Goal: Task Accomplishment & Management: Manage account settings

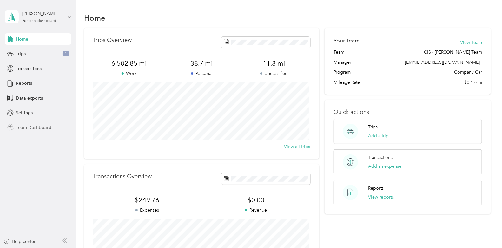
click at [37, 124] on span "Team Dashboard" at bounding box center [34, 127] width 36 height 7
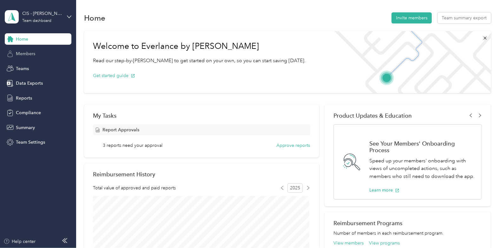
click at [29, 53] on span "Members" at bounding box center [25, 53] width 19 height 7
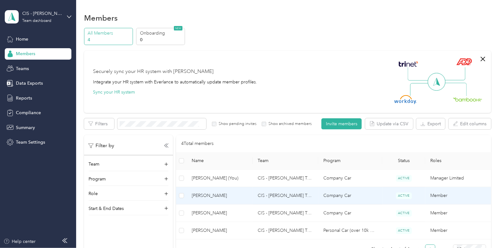
click at [273, 197] on td "CIS - [PERSON_NAME] Team" at bounding box center [285, 195] width 66 height 17
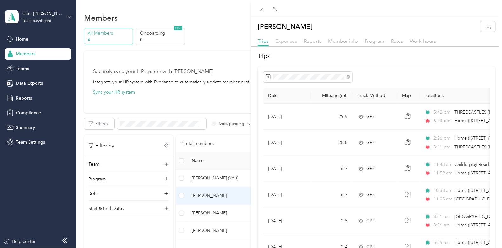
click at [289, 41] on span "Expenses" at bounding box center [286, 41] width 22 height 6
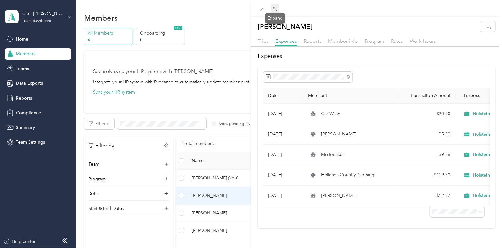
click at [274, 7] on icon at bounding box center [274, 8] width 2 height 2
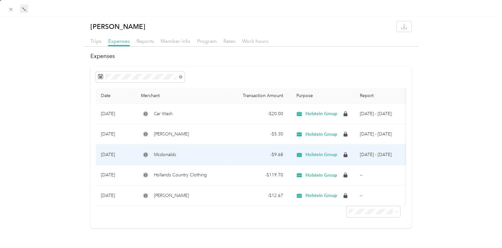
click at [155, 154] on span "Mcdonalds" at bounding box center [165, 154] width 22 height 7
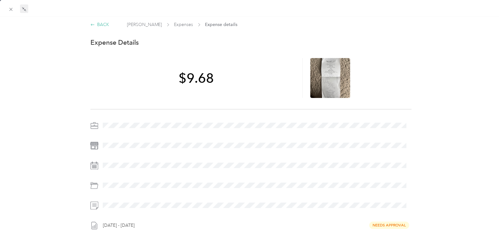
click at [99, 23] on div "BACK" at bounding box center [99, 24] width 19 height 7
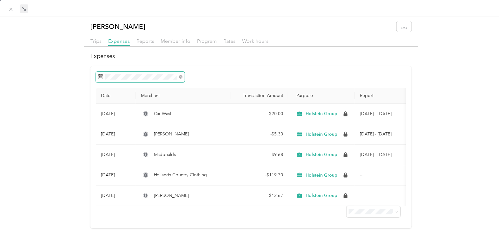
click at [101, 76] on rect at bounding box center [101, 76] width 1 height 1
click at [96, 40] on span "Trips" at bounding box center [95, 41] width 11 height 6
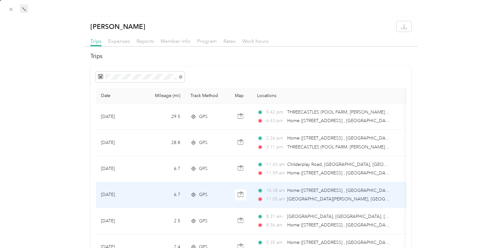
click at [110, 194] on td "[DATE]" at bounding box center [120, 195] width 48 height 26
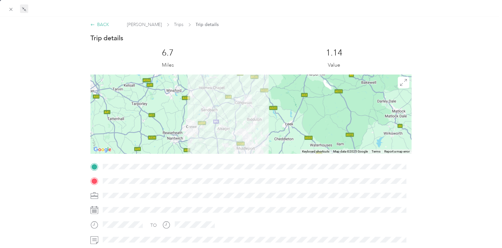
click at [102, 21] on div "BACK" at bounding box center [99, 24] width 19 height 7
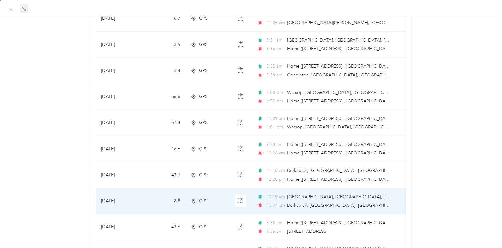
scroll to position [190, 0]
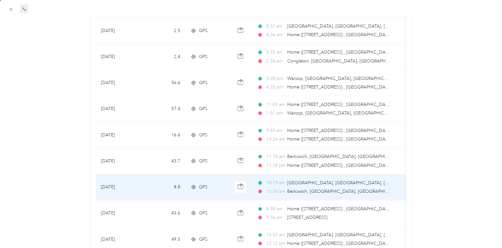
click at [103, 185] on td "[DATE]" at bounding box center [120, 187] width 48 height 26
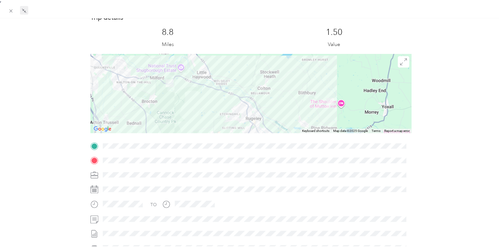
scroll to position [20, 0]
click at [10, 9] on icon at bounding box center [10, 9] width 5 height 5
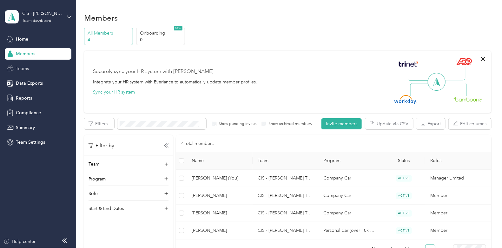
click at [20, 66] on span "Teams" at bounding box center [22, 68] width 13 height 7
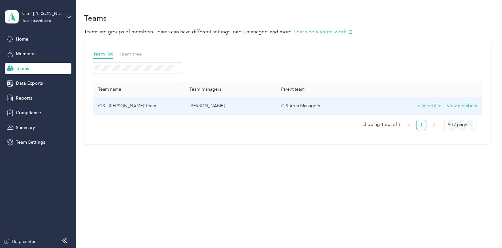
click at [130, 105] on td "CIS - [PERSON_NAME] Team" at bounding box center [139, 105] width 92 height 17
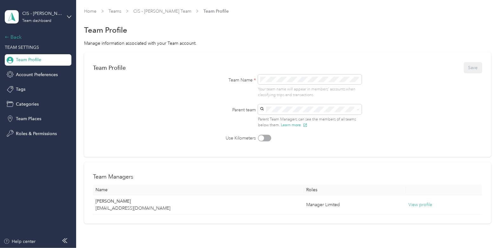
click at [12, 36] on div "Back" at bounding box center [36, 37] width 63 height 8
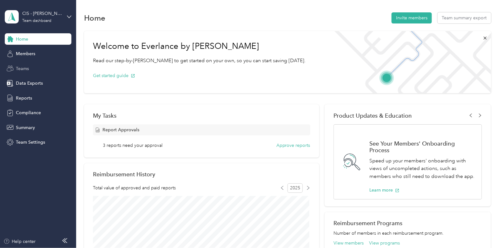
click at [18, 68] on span "Teams" at bounding box center [22, 68] width 13 height 7
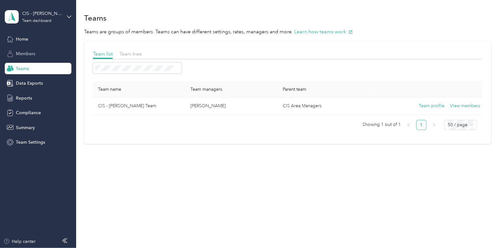
click at [23, 53] on span "Members" at bounding box center [25, 53] width 19 height 7
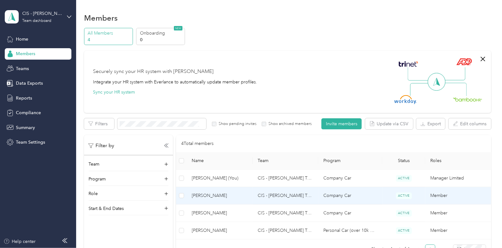
click at [208, 194] on span "[PERSON_NAME]" at bounding box center [219, 195] width 55 height 7
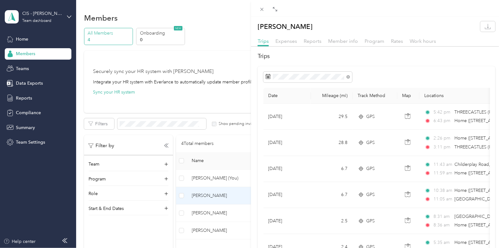
click at [19, 38] on div "[PERSON_NAME] Trips Expenses Reports Member info Program Rates Work hours Trips…" at bounding box center [251, 124] width 502 height 248
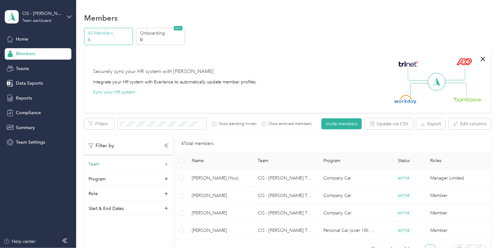
click at [93, 163] on p "Team" at bounding box center [93, 164] width 11 height 7
click at [67, 15] on div "CIS - [PERSON_NAME] Team Team dashboard" at bounding box center [38, 17] width 67 height 22
click at [39, 66] on div "Personal dashboard" at bounding box center [30, 66] width 40 height 7
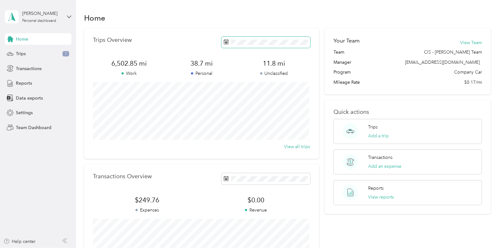
click at [226, 42] on icon at bounding box center [226, 41] width 5 height 5
click at [40, 126] on span "Team Dashboard" at bounding box center [34, 127] width 36 height 7
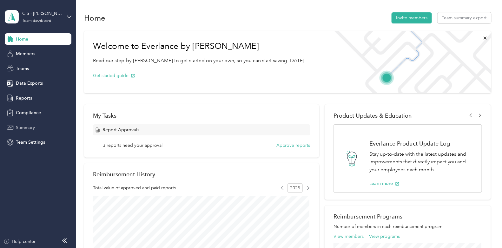
click at [29, 126] on span "Summary" at bounding box center [25, 127] width 19 height 7
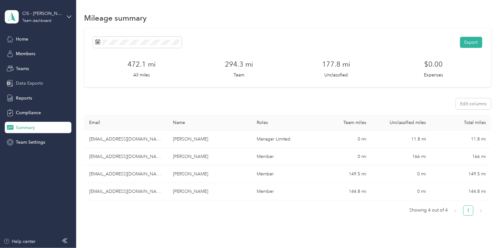
click at [35, 81] on span "Data Exports" at bounding box center [29, 83] width 27 height 7
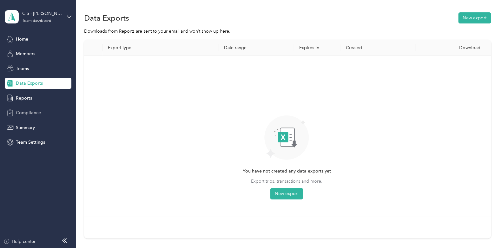
click at [28, 112] on span "Compliance" at bounding box center [28, 112] width 25 height 7
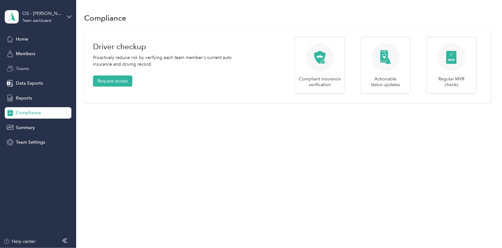
click at [21, 67] on span "Teams" at bounding box center [22, 68] width 13 height 7
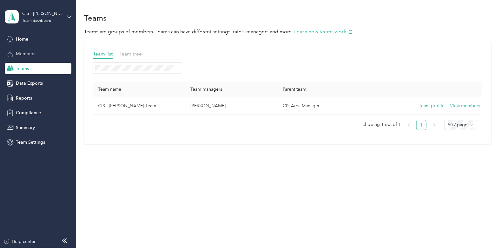
click at [24, 53] on span "Members" at bounding box center [25, 53] width 19 height 7
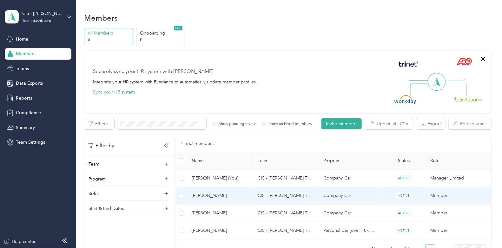
click at [208, 195] on span "[PERSON_NAME]" at bounding box center [219, 195] width 55 height 7
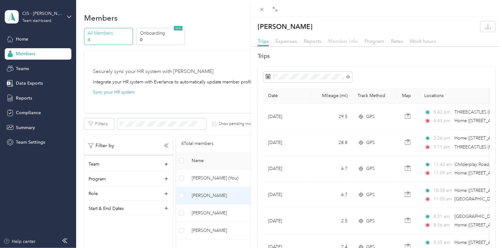
click at [336, 41] on span "Member info" at bounding box center [343, 41] width 30 height 6
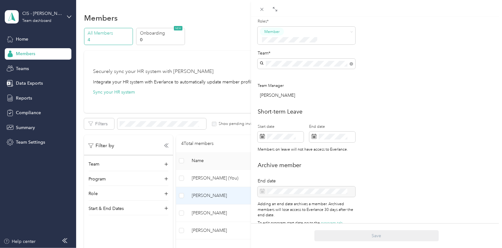
scroll to position [196, 0]
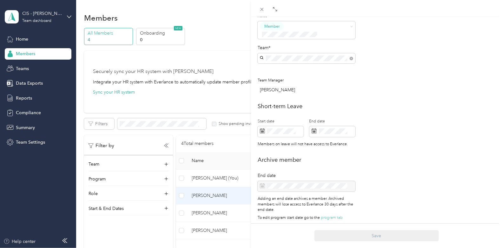
click at [22, 38] on div "[PERSON_NAME] Trips Expenses Reports Member info Program Rates Work hours Perso…" at bounding box center [251, 124] width 502 height 248
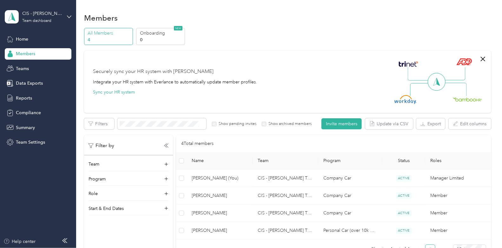
scroll to position [189, 0]
click at [11, 38] on icon at bounding box center [10, 39] width 7 height 7
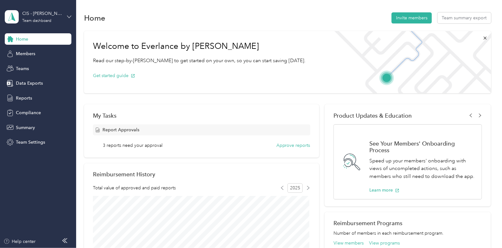
click at [69, 15] on icon at bounding box center [69, 17] width 4 height 4
click at [42, 53] on div "Team dashboard" at bounding box center [27, 52] width 35 height 7
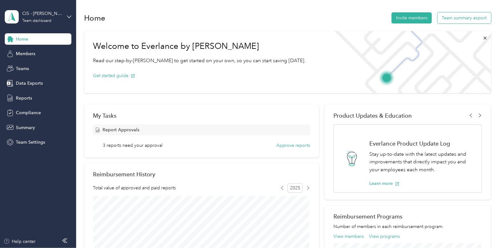
click at [447, 16] on button "Team summary export" at bounding box center [464, 17] width 54 height 11
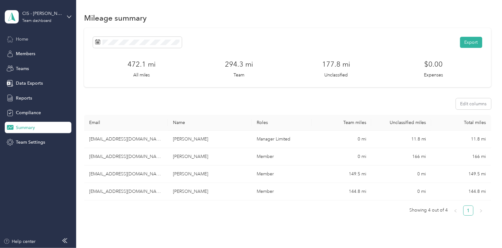
click at [23, 38] on span "Home" at bounding box center [22, 39] width 12 height 7
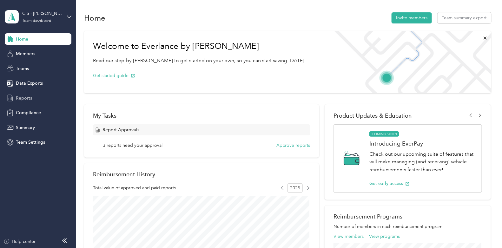
click at [23, 97] on span "Reports" at bounding box center [24, 98] width 16 height 7
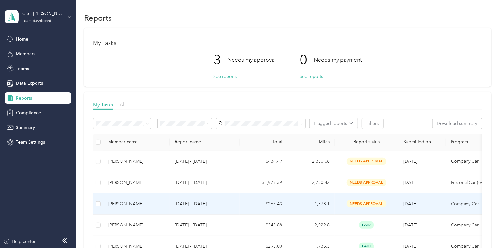
click at [122, 204] on div "[PERSON_NAME]" at bounding box center [136, 203] width 56 height 7
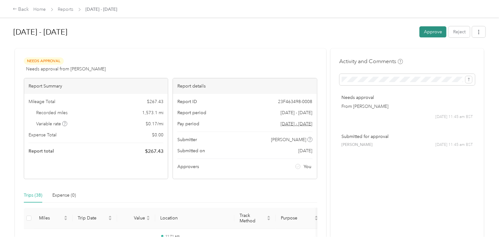
click at [431, 30] on button "Approve" at bounding box center [432, 31] width 27 height 11
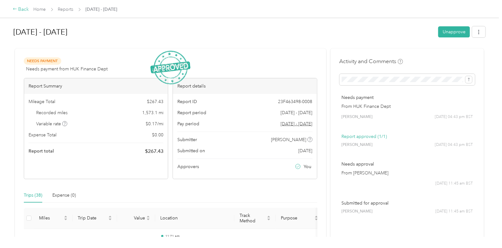
click at [21, 10] on div "Back" at bounding box center [21, 10] width 16 height 8
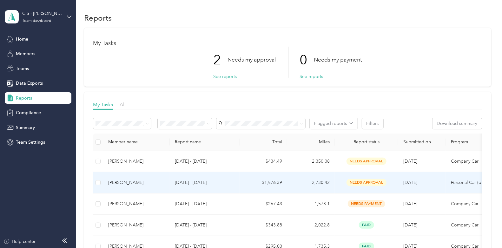
click at [123, 181] on div "[PERSON_NAME]" at bounding box center [136, 182] width 56 height 7
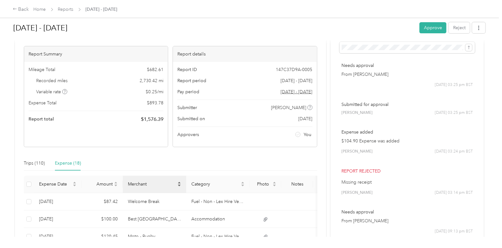
scroll to position [63, 0]
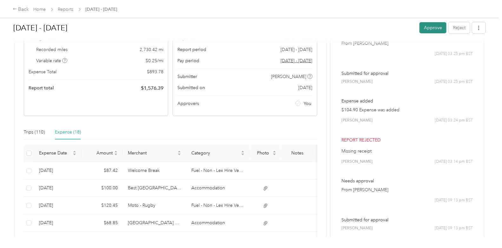
click at [430, 29] on button "Approve" at bounding box center [432, 27] width 27 height 11
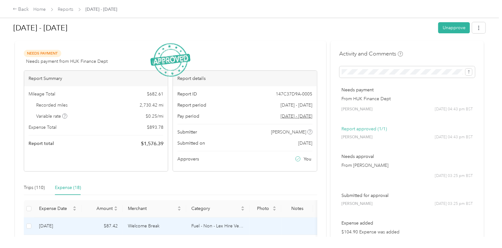
scroll to position [0, 0]
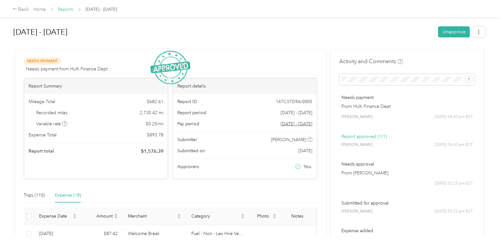
click at [69, 10] on link "Reports" at bounding box center [66, 9] width 16 height 5
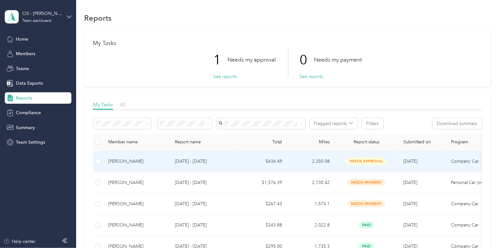
click at [122, 161] on div "[PERSON_NAME]" at bounding box center [136, 161] width 56 height 7
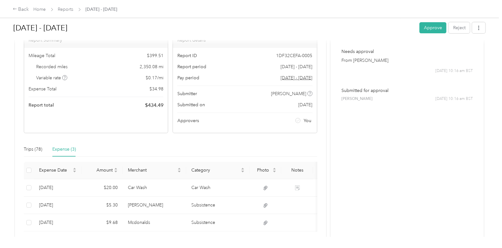
scroll to position [28, 0]
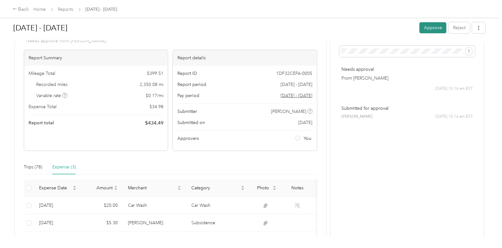
click at [433, 25] on button "Approve" at bounding box center [432, 27] width 27 height 11
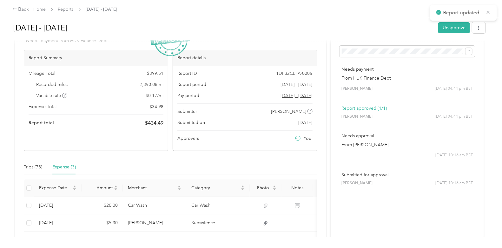
scroll to position [0, 0]
